Goal: Information Seeking & Learning: Learn about a topic

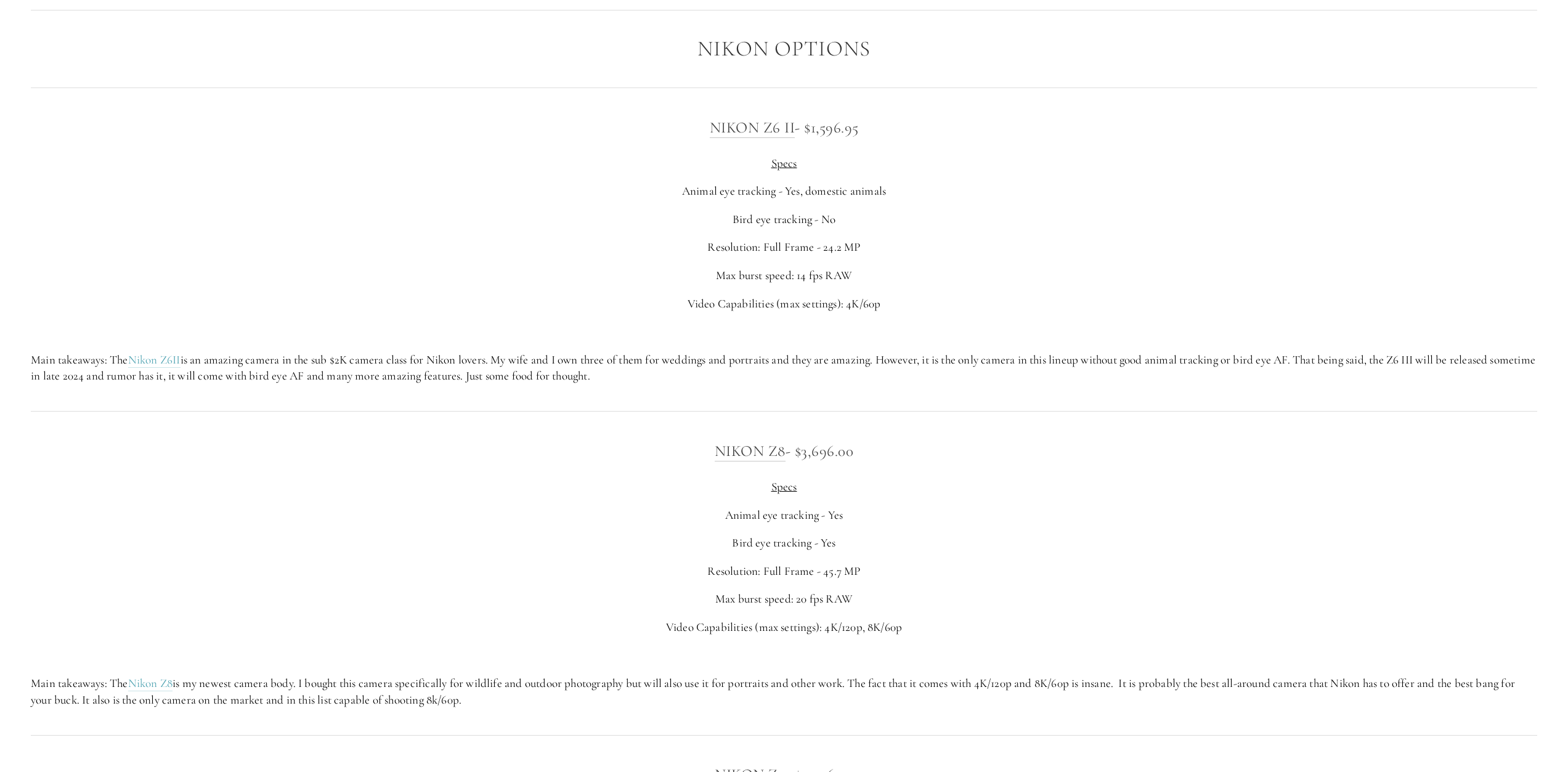
scroll to position [2650, 0]
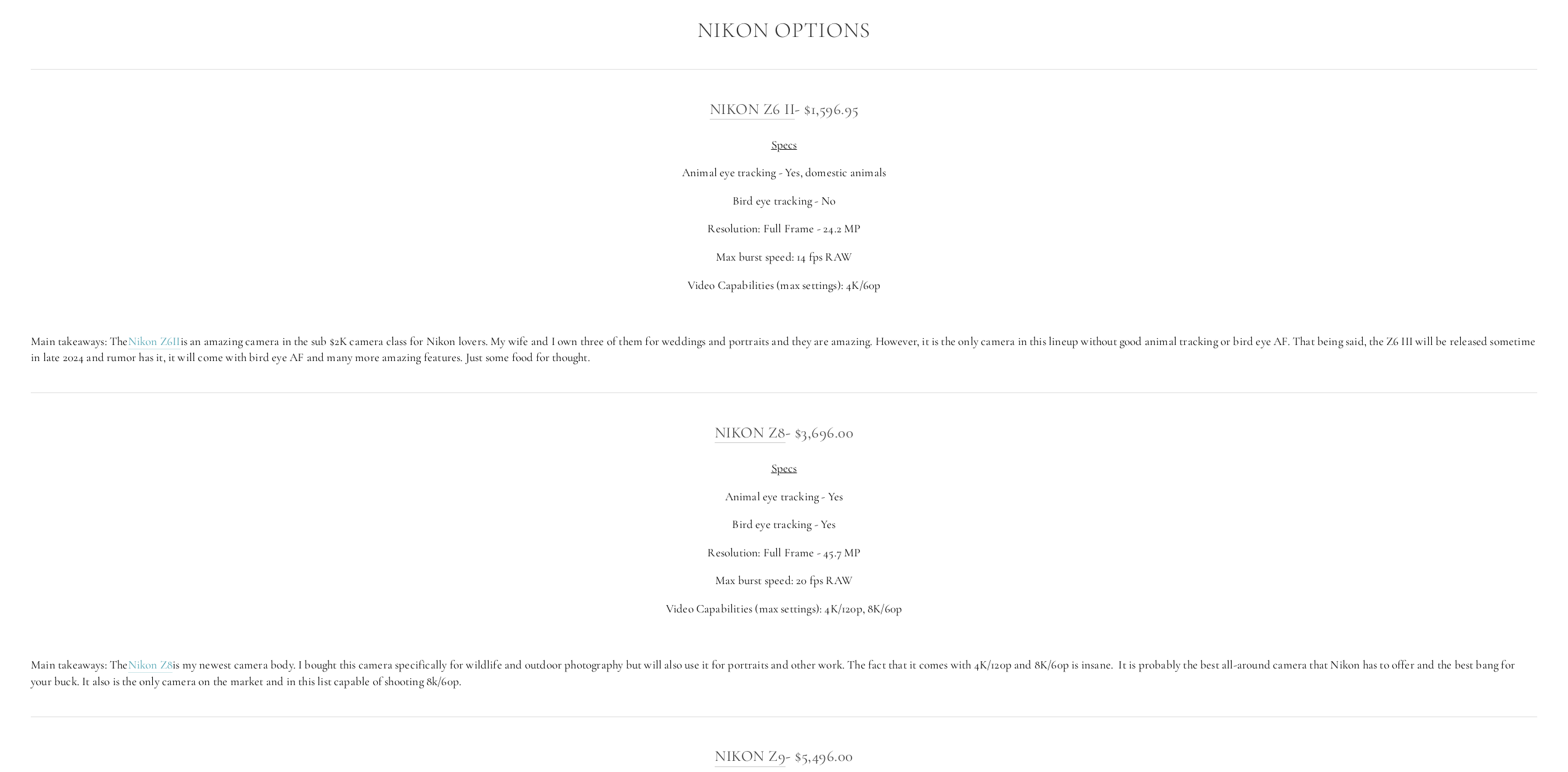
drag, startPoint x: 808, startPoint y: 451, endPoint x: 892, endPoint y: 459, distance: 84.4
click at [892, 445] on h3 "Nikon Z8 - $3,696.00" at bounding box center [784, 432] width 1506 height 24
click at [917, 445] on h3 "Nikon Z8 - $3,696.00" at bounding box center [784, 432] width 1506 height 24
click at [836, 440] on h3 "Nikon Z8 - $3,696.00" at bounding box center [784, 432] width 1506 height 24
drag, startPoint x: 698, startPoint y: 442, endPoint x: 914, endPoint y: 457, distance: 216.5
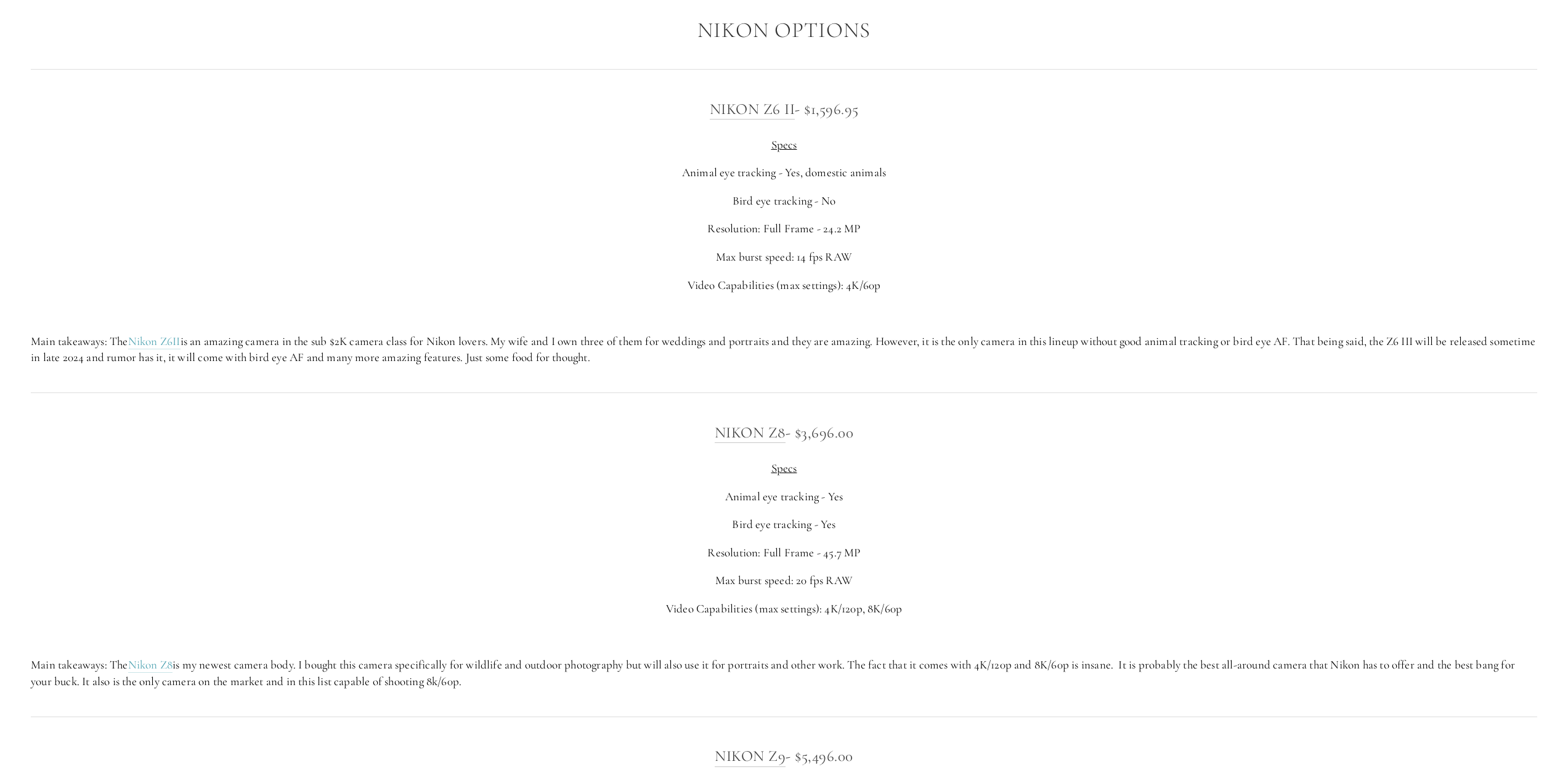
click at [914, 445] on h3 "Nikon Z8 - $3,696.00" at bounding box center [784, 432] width 1506 height 24
click at [629, 445] on h3 "Nikon Z8 - $3,696.00" at bounding box center [784, 432] width 1506 height 24
drag, startPoint x: 902, startPoint y: 465, endPoint x: 951, endPoint y: 465, distance: 49.0
click at [951, 465] on div "Nikon Z8 - $3,696.00 Specs Animal eye tracking - Yes Bird eye tracking - Yes Re…" at bounding box center [784, 555] width 1506 height 269
click at [615, 445] on h3 "Nikon Z8 - $3,696.00" at bounding box center [784, 432] width 1506 height 24
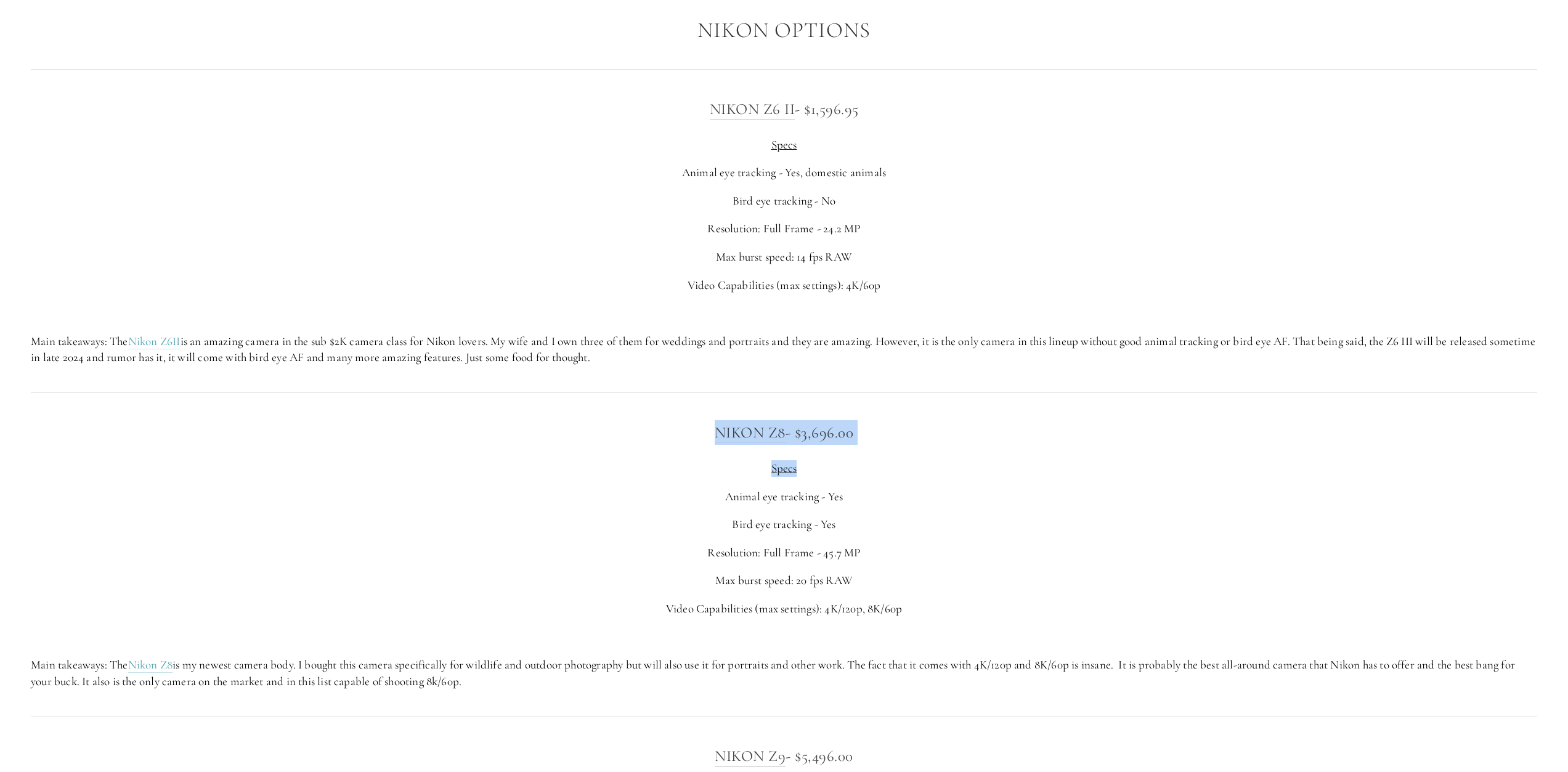
click at [700, 445] on h3 "Nikon Z8 - $3,696.00" at bounding box center [784, 432] width 1506 height 24
click at [715, 443] on link "Nikon Z8" at bounding box center [749, 433] width 70 height 20
click at [687, 445] on h3 "Nikon Z8 - $3,696.00" at bounding box center [784, 432] width 1506 height 24
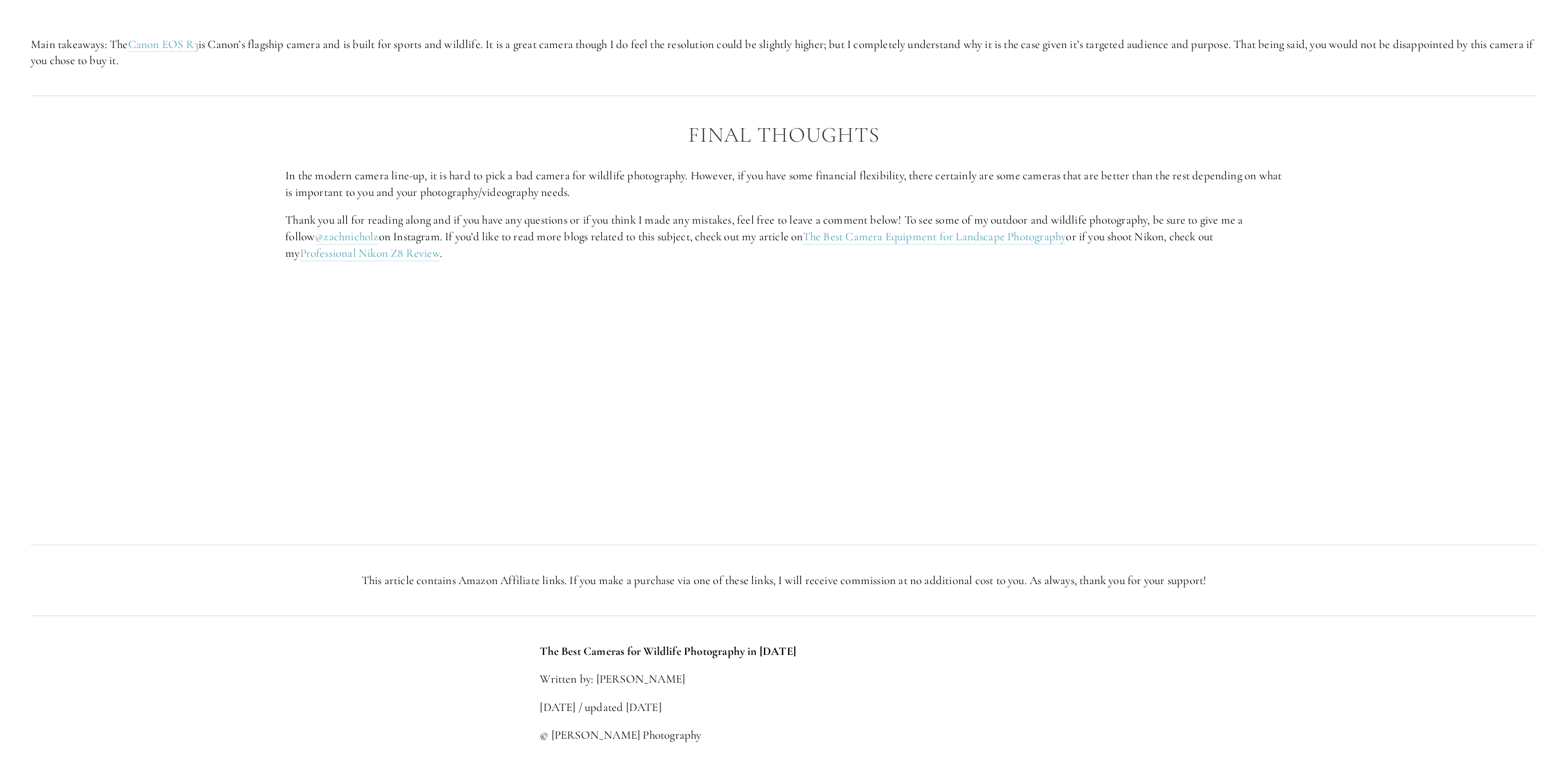
scroll to position [5614, 0]
